Goal: Transaction & Acquisition: Obtain resource

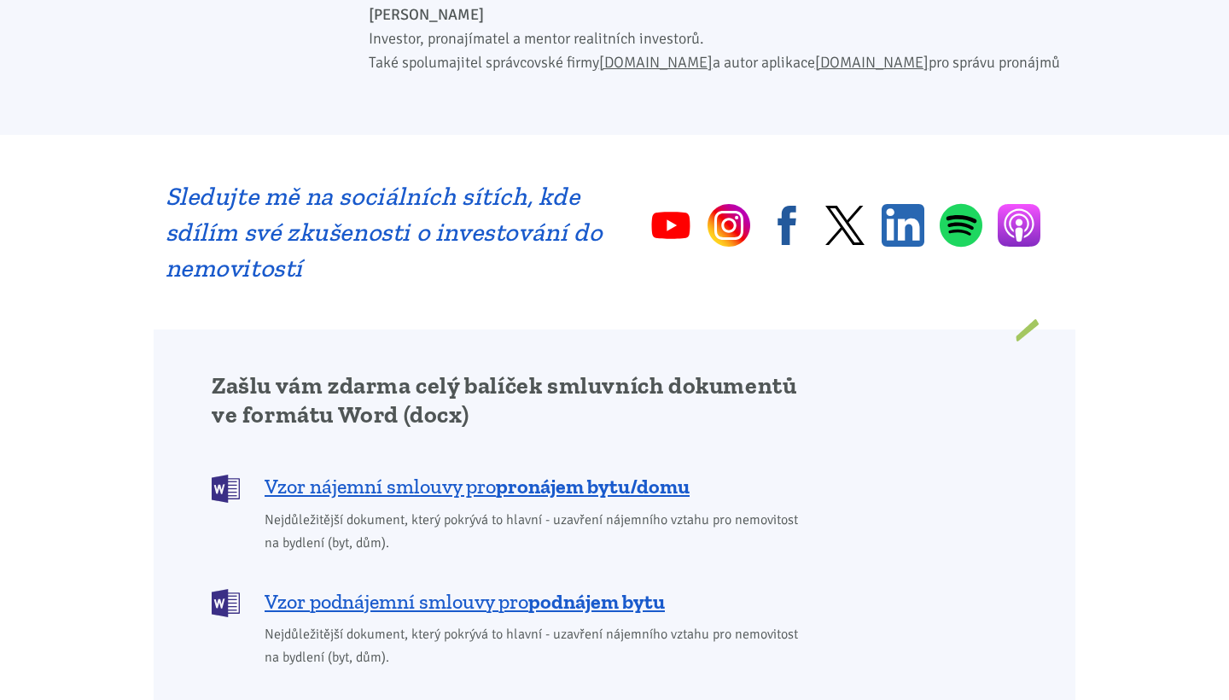
scroll to position [1076, 0]
click at [488, 472] on span "Vzor nájemní smlouvy pro pronájem bytu/domu" at bounding box center [477, 485] width 425 height 27
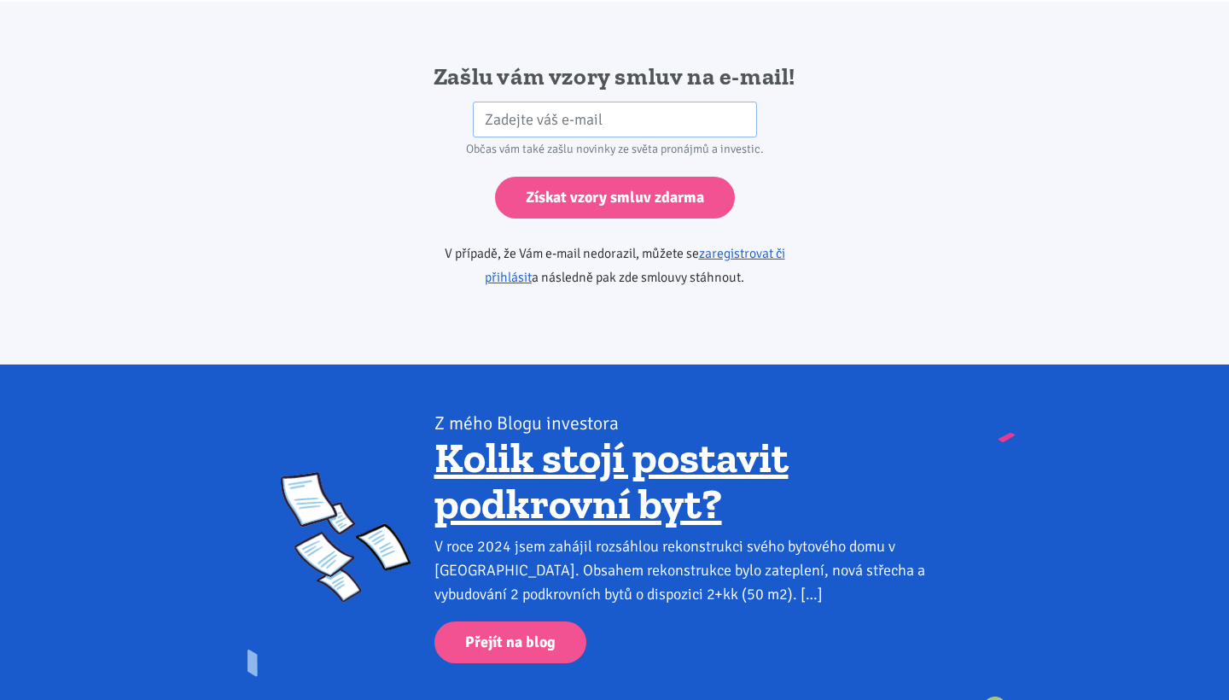
scroll to position [2878, 0]
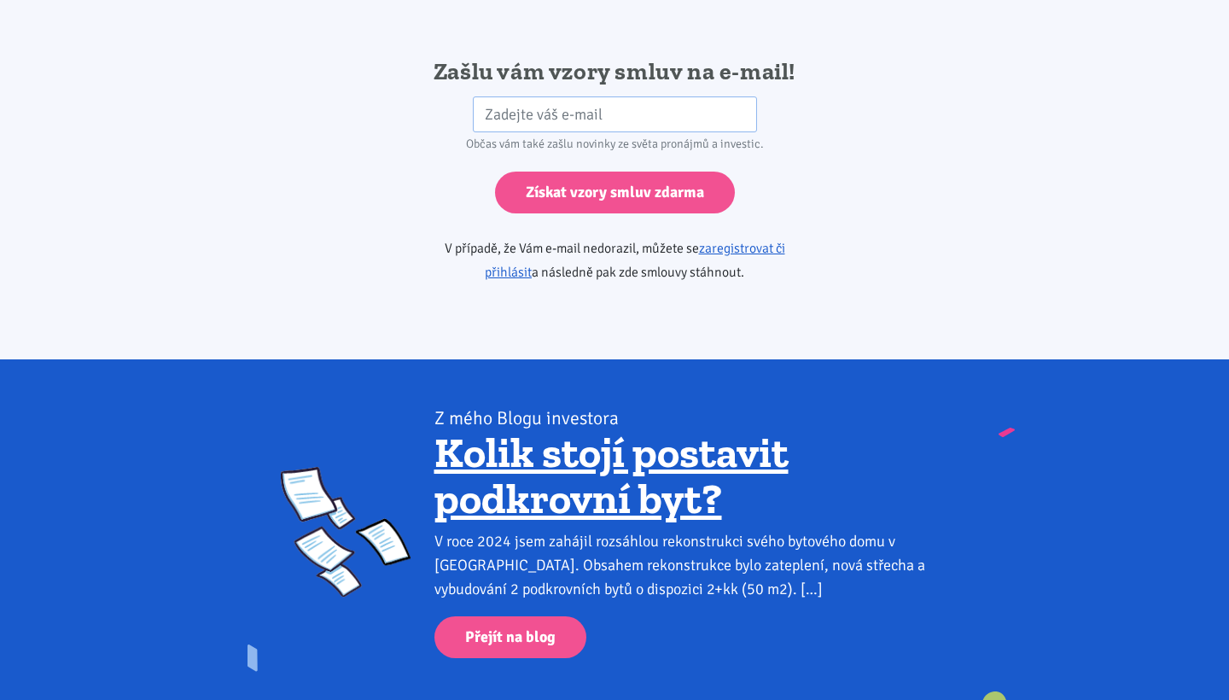
scroll to position [1076, 0]
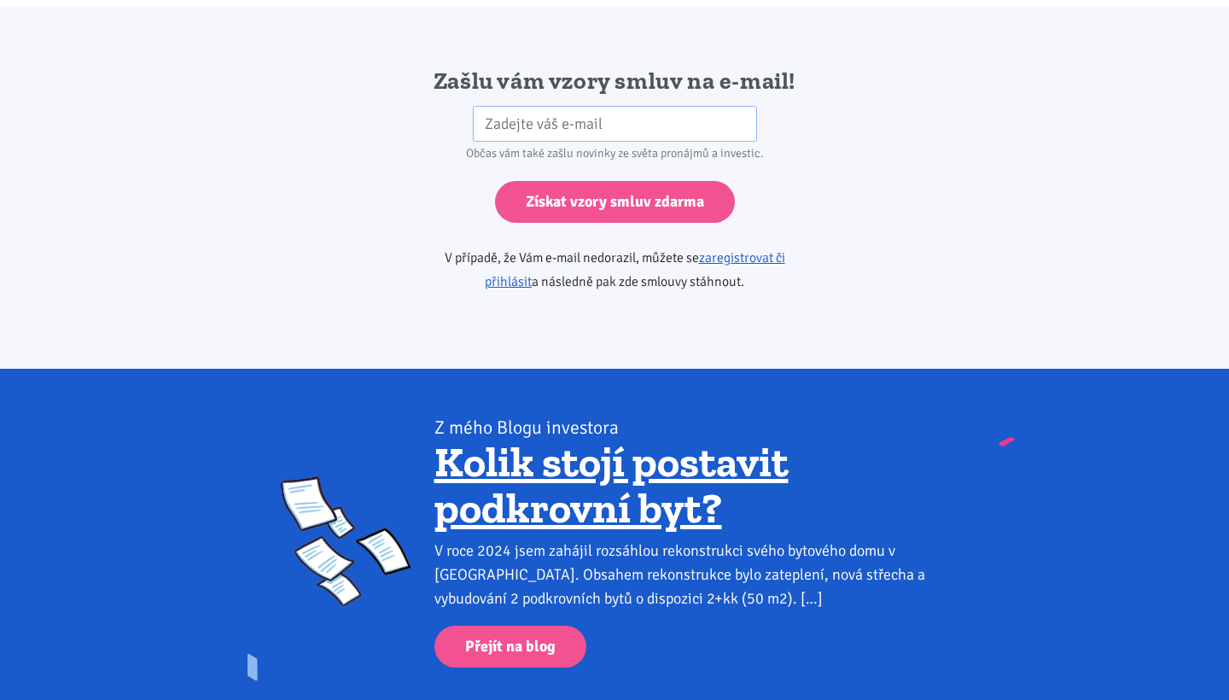
scroll to position [2868, 0]
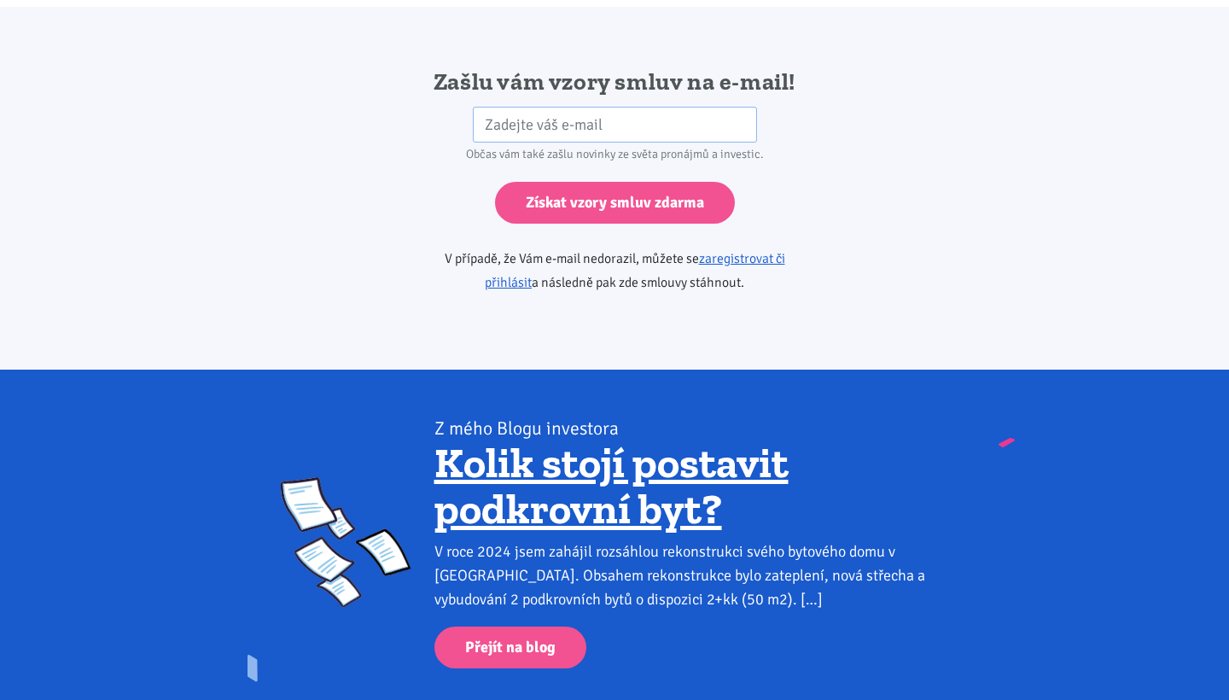
scroll to position [1076, 0]
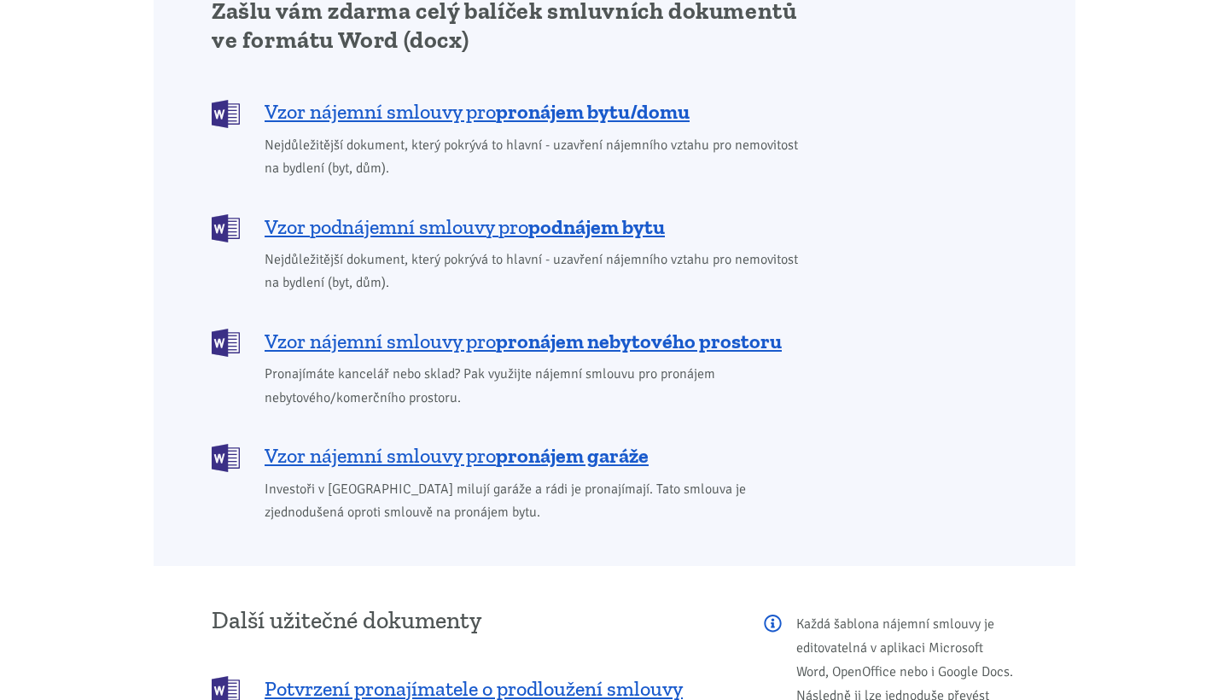
scroll to position [1469, 0]
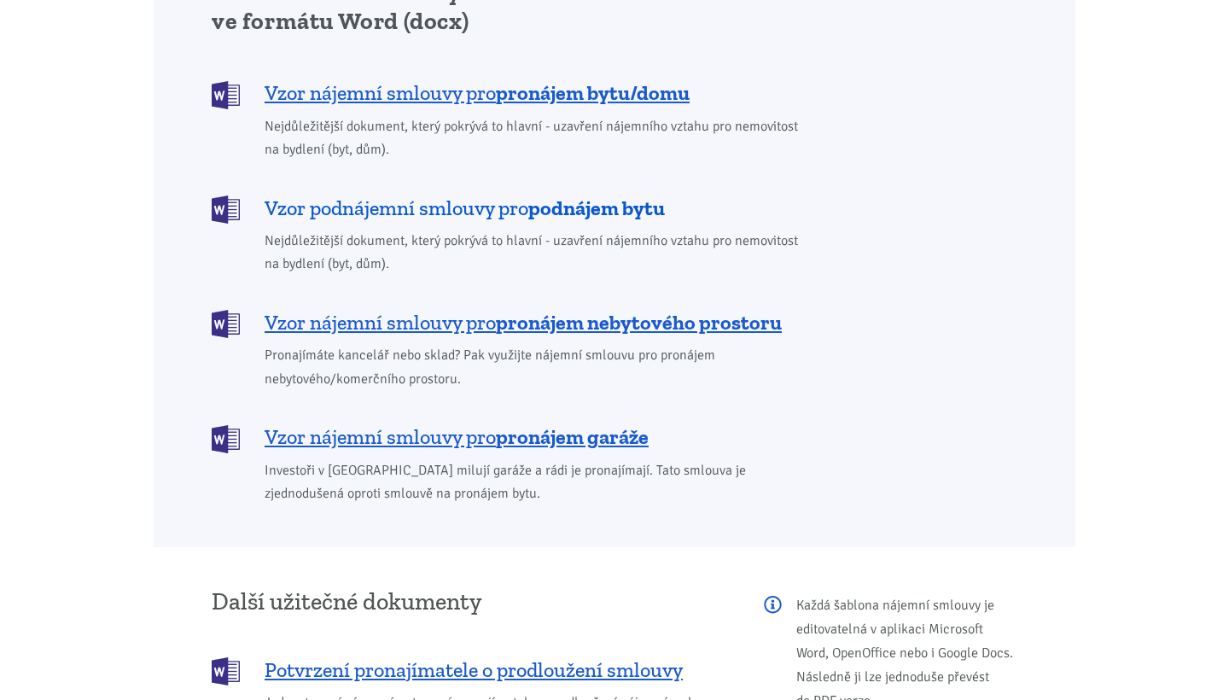
click at [501, 195] on span "Vzor podnájemní smlouvy pro podnájem bytu" at bounding box center [465, 208] width 400 height 27
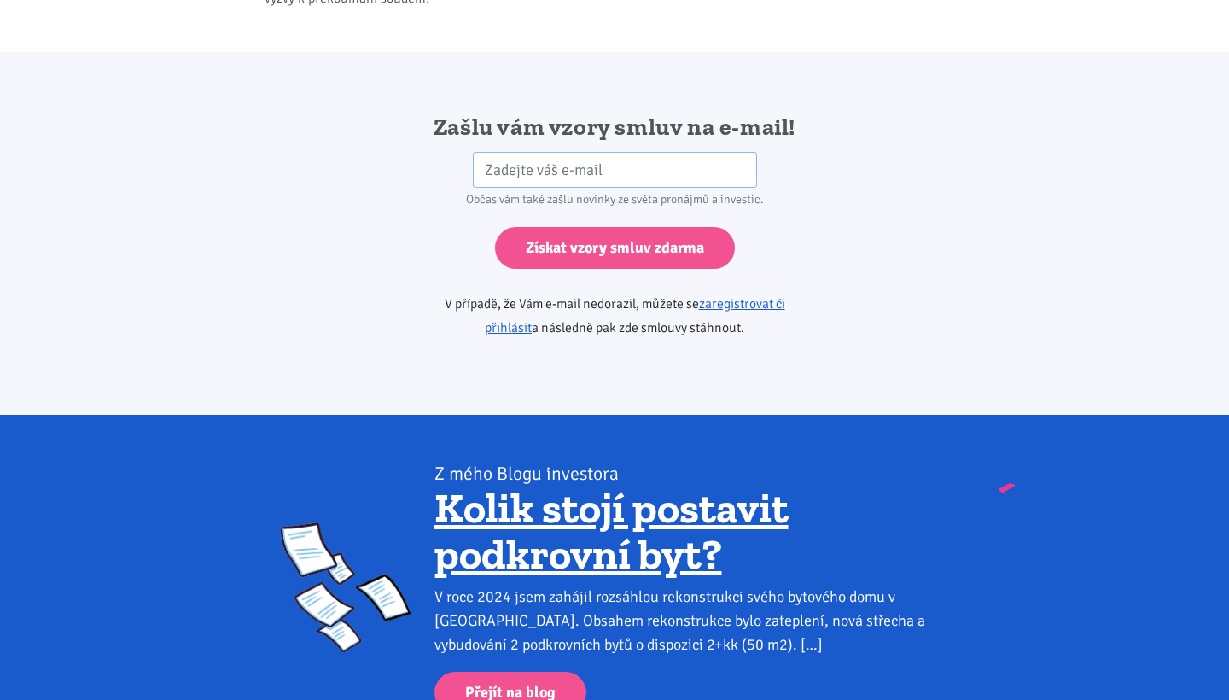
scroll to position [2836, 0]
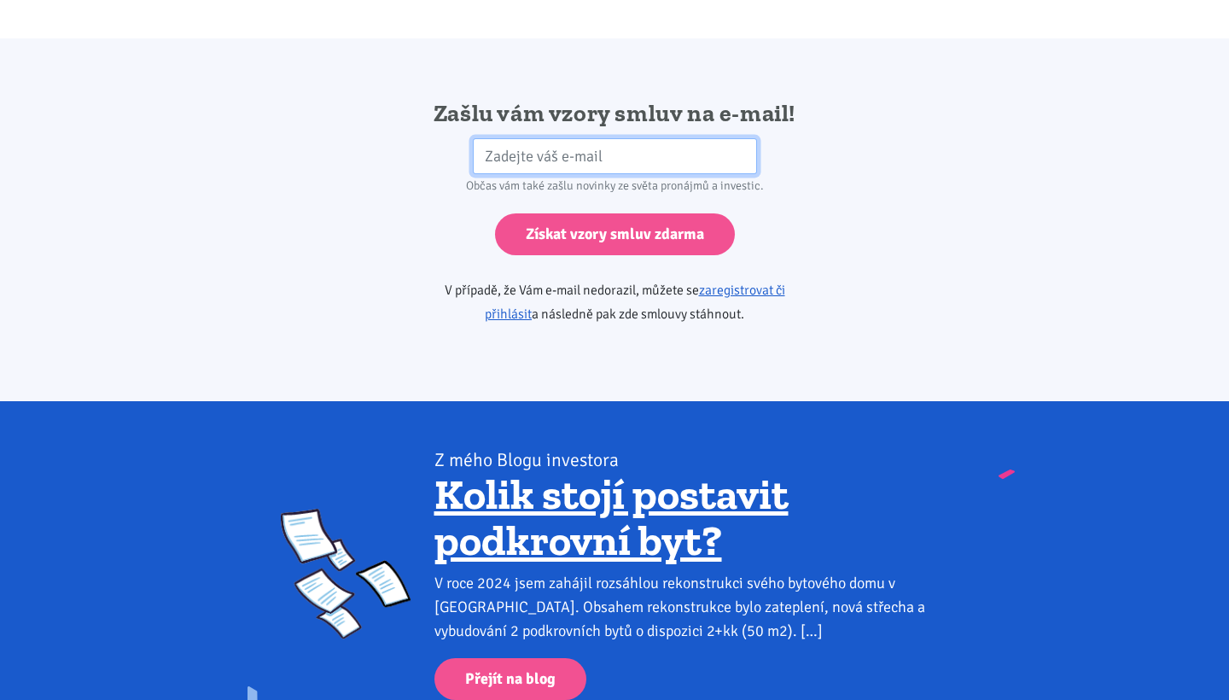
click at [534, 138] on input "email" at bounding box center [615, 156] width 284 height 37
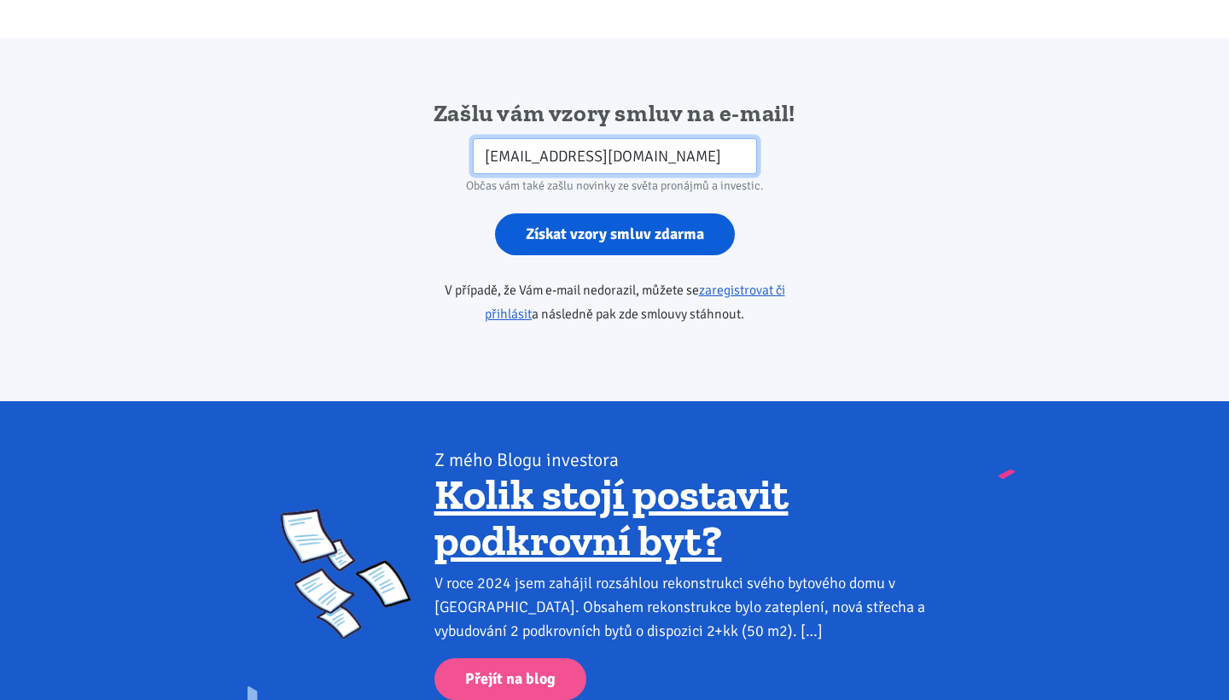
type input "patasek.h@seznam.cz"
click at [567, 213] on input "Získat vzory smluv zdarma" at bounding box center [615, 234] width 240 height 42
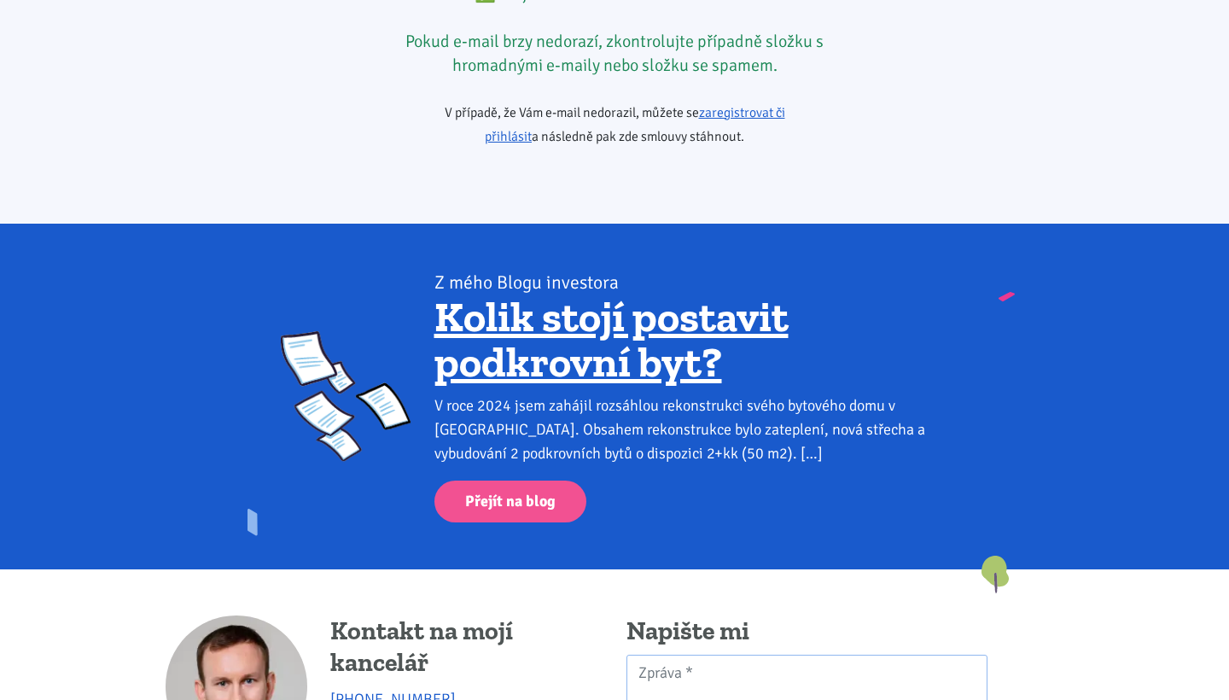
scroll to position [2990, 0]
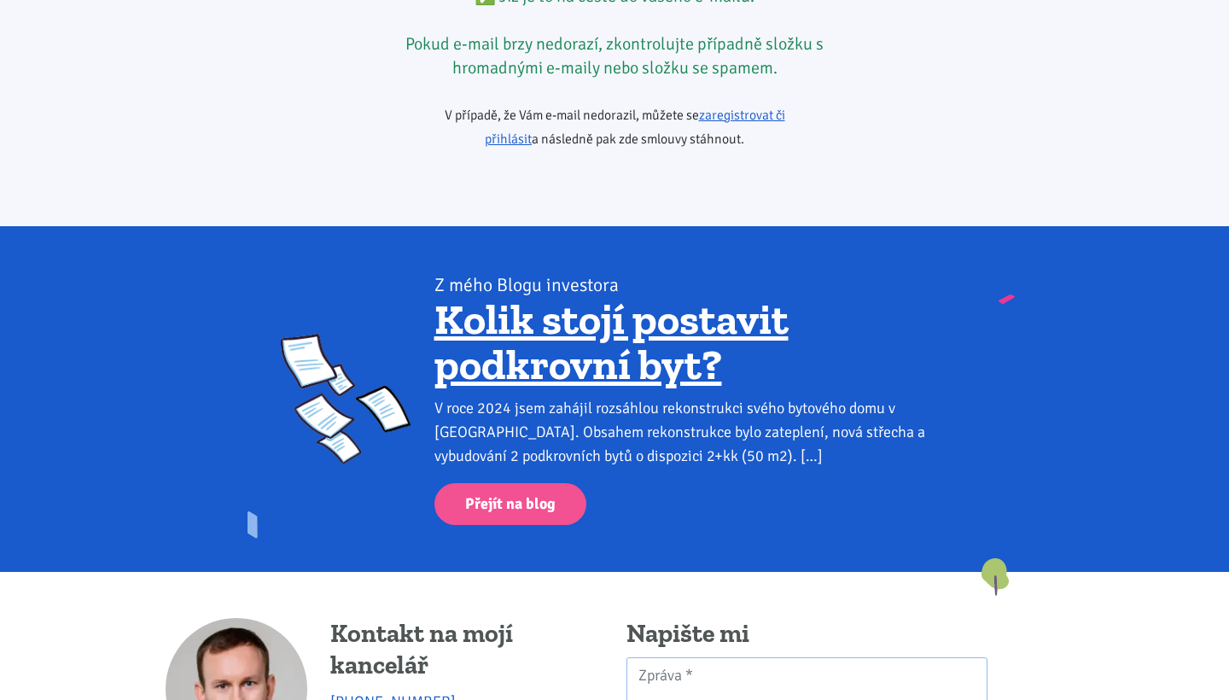
scroll to position [1469, 0]
